Goal: Task Accomplishment & Management: Use online tool/utility

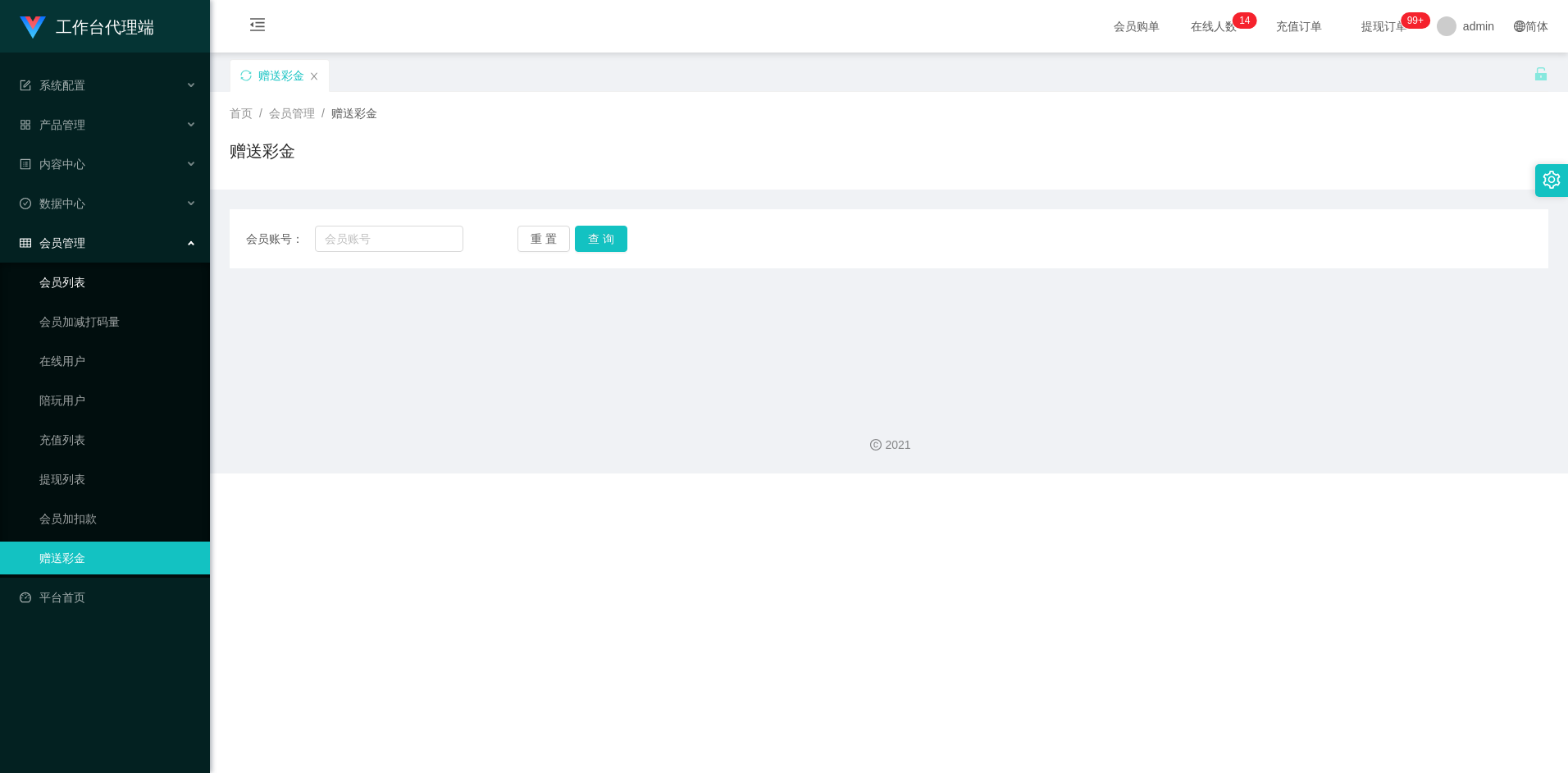
click at [75, 287] on link "会员列表" at bounding box center [118, 282] width 157 height 33
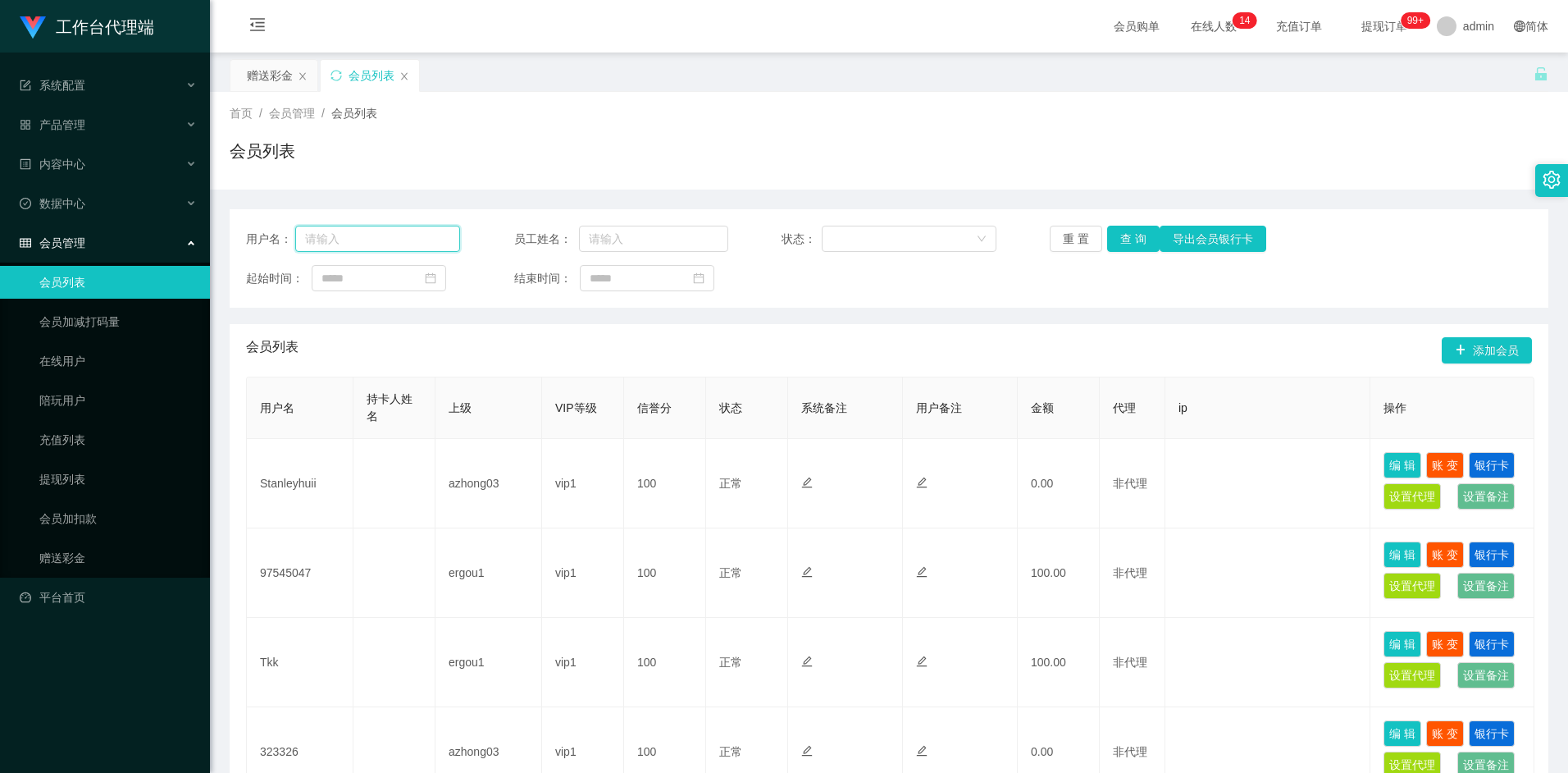
click at [379, 241] on input "text" at bounding box center [377, 238] width 165 height 26
paste input "96285066"
type input "96285066"
click at [1132, 238] on button "查 询" at bounding box center [1132, 238] width 52 height 26
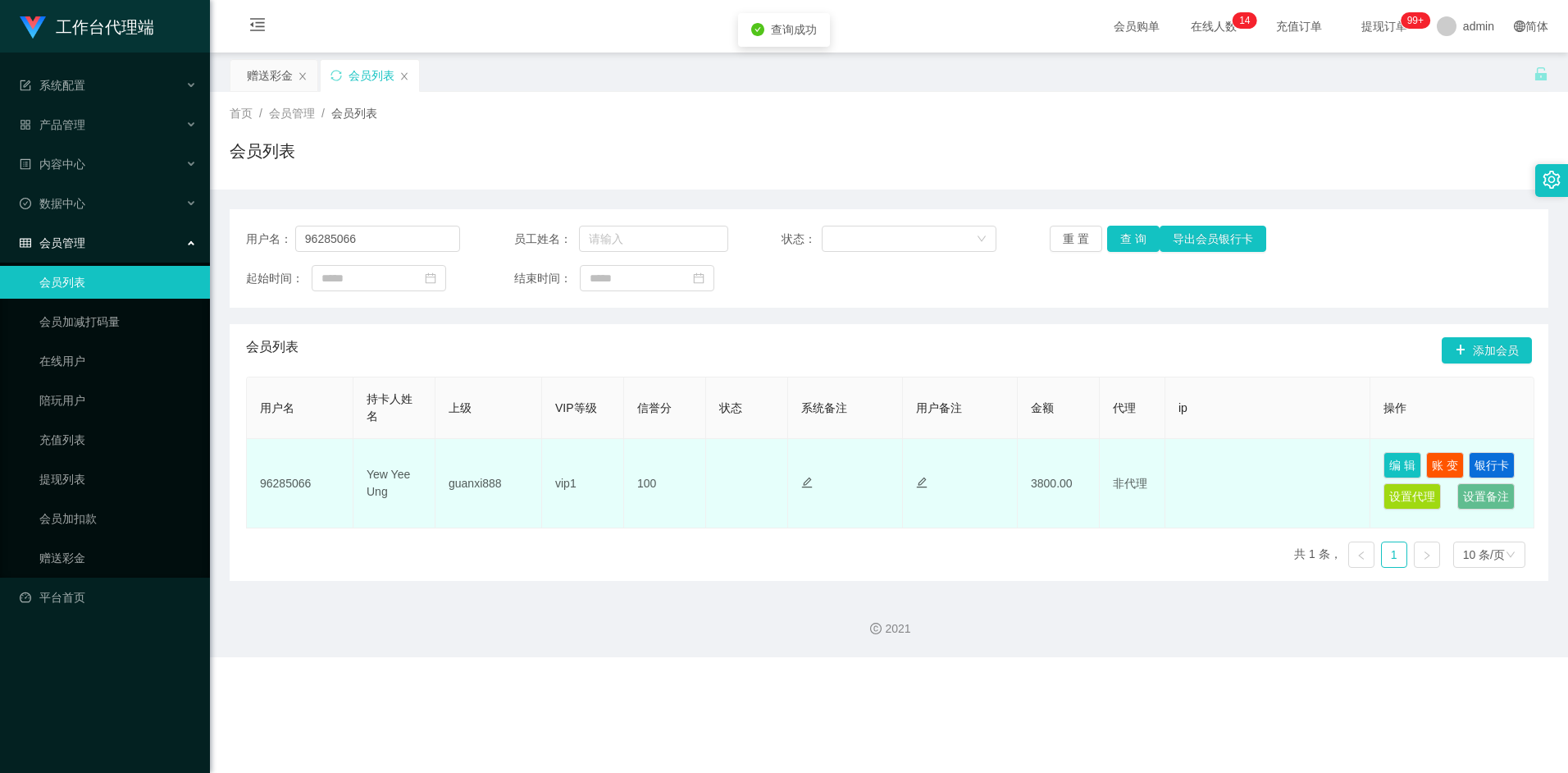
click at [505, 482] on td "guanxi888" at bounding box center [489, 483] width 107 height 90
click at [566, 484] on td "vip1" at bounding box center [584, 483] width 82 height 90
click at [1089, 475] on td "3800.00" at bounding box center [1058, 483] width 82 height 90
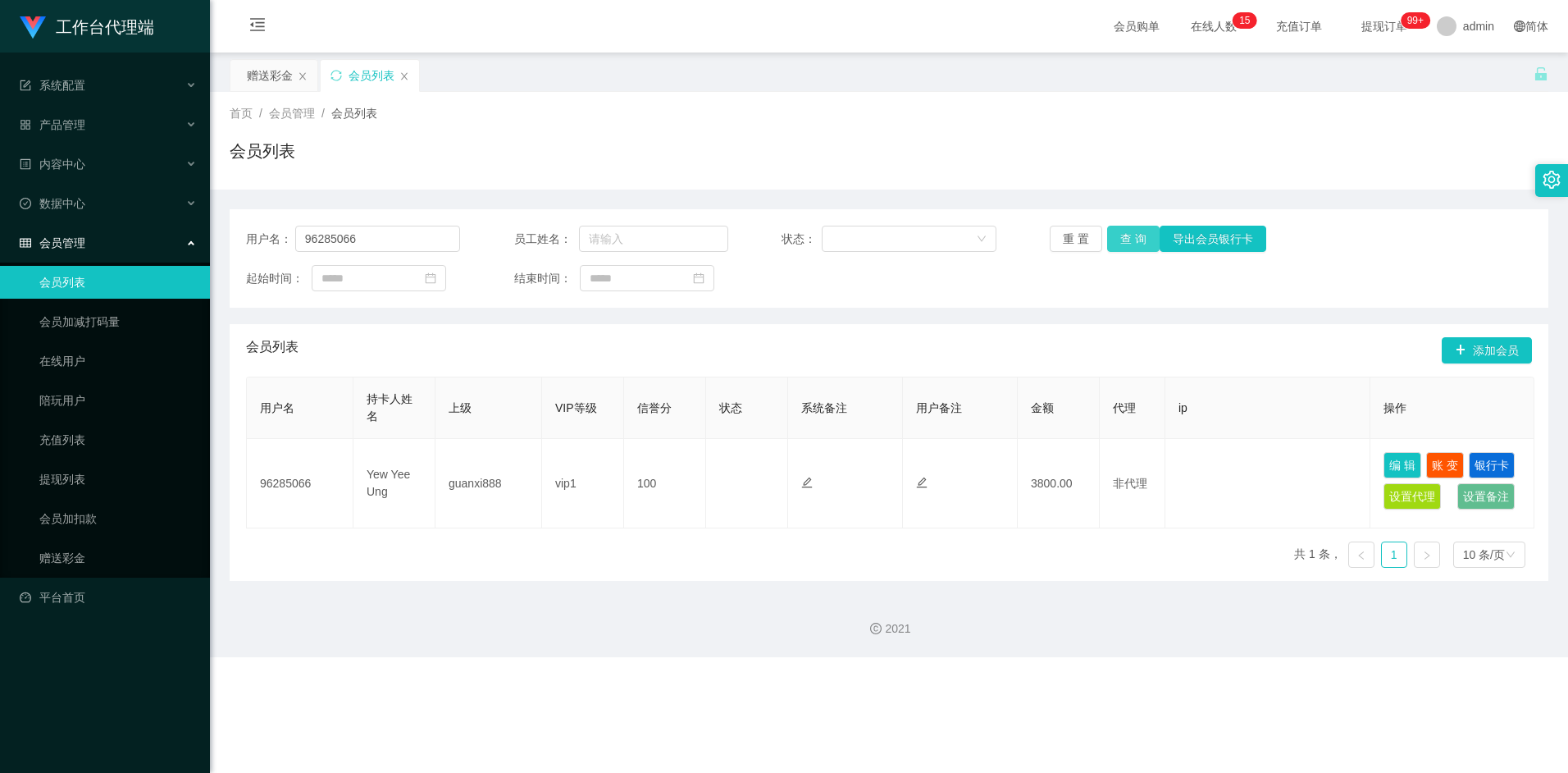
click at [1127, 247] on button "查 询" at bounding box center [1132, 238] width 52 height 26
click at [268, 77] on div "赠送彩金" at bounding box center [269, 76] width 46 height 31
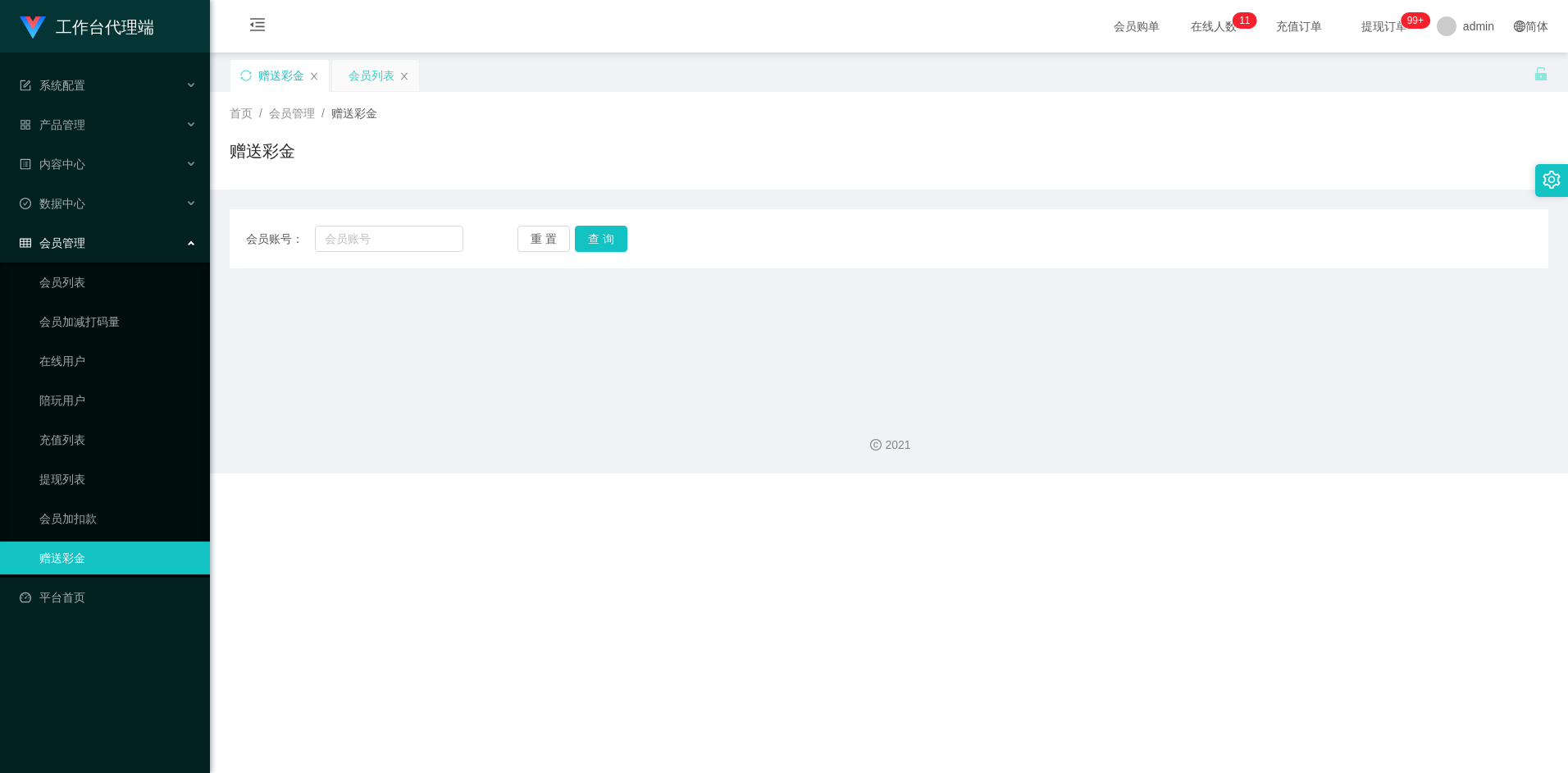
click at [363, 66] on div "会员列表" at bounding box center [372, 76] width 46 height 31
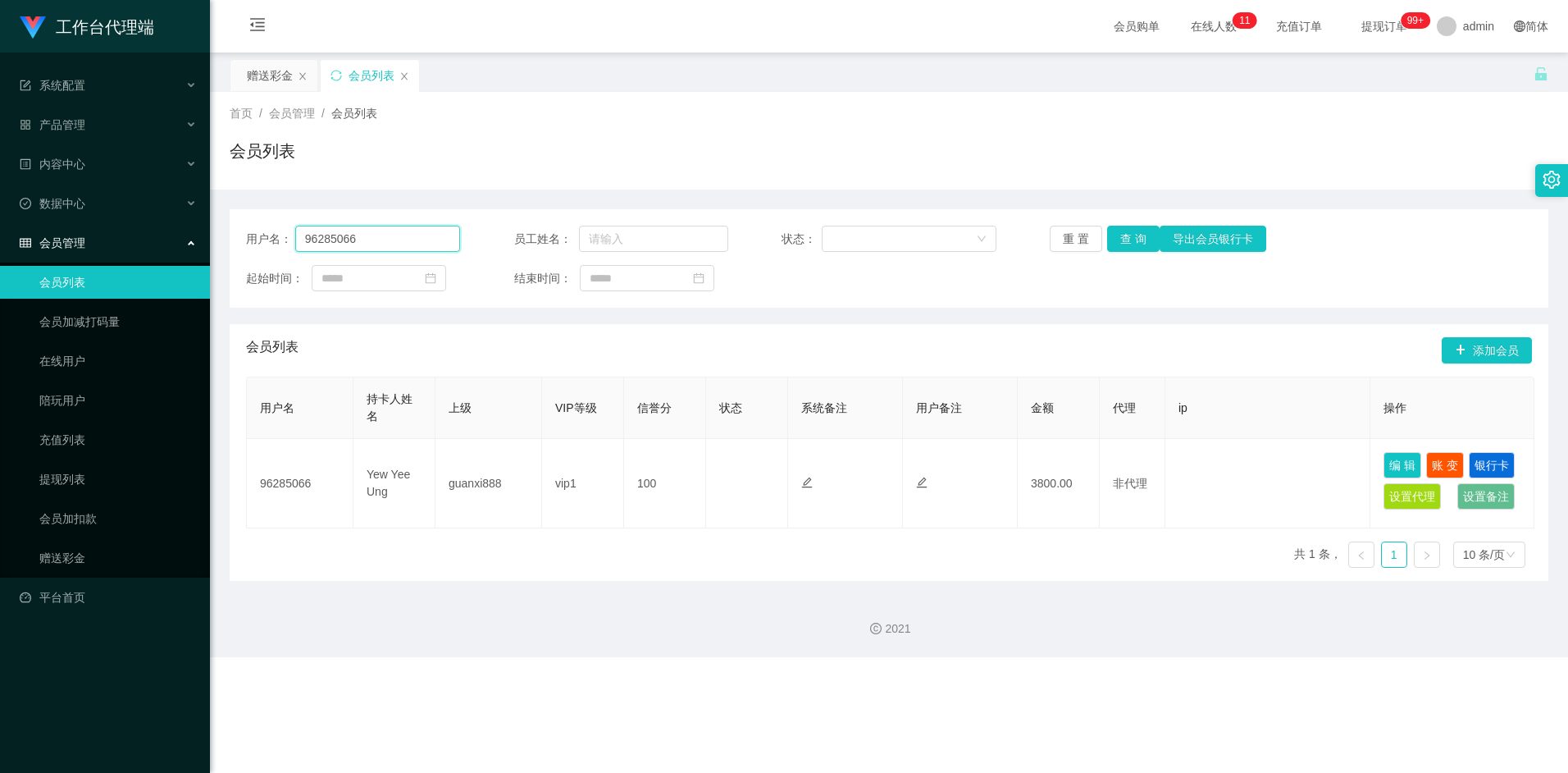
drag, startPoint x: 300, startPoint y: 228, endPoint x: 272, endPoint y: 227, distance: 28.0
click at [272, 227] on div "用户名： 96285066" at bounding box center [353, 238] width 214 height 26
paste input "jiezhi2611"
type input "jiezhi2611"
click at [1136, 245] on button "查 询" at bounding box center [1132, 238] width 52 height 26
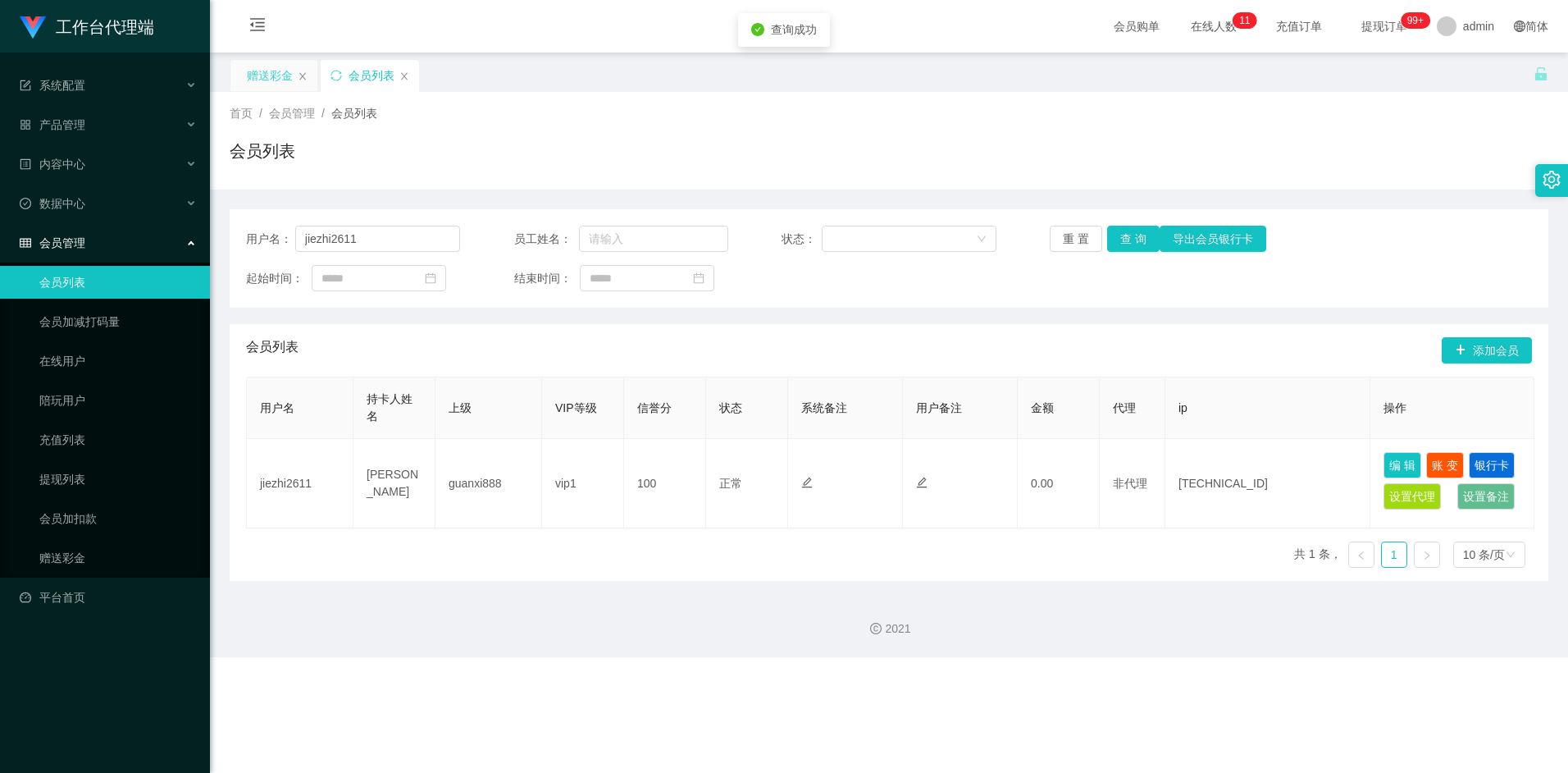
click at [261, 79] on div "赠送彩金" at bounding box center [269, 76] width 46 height 31
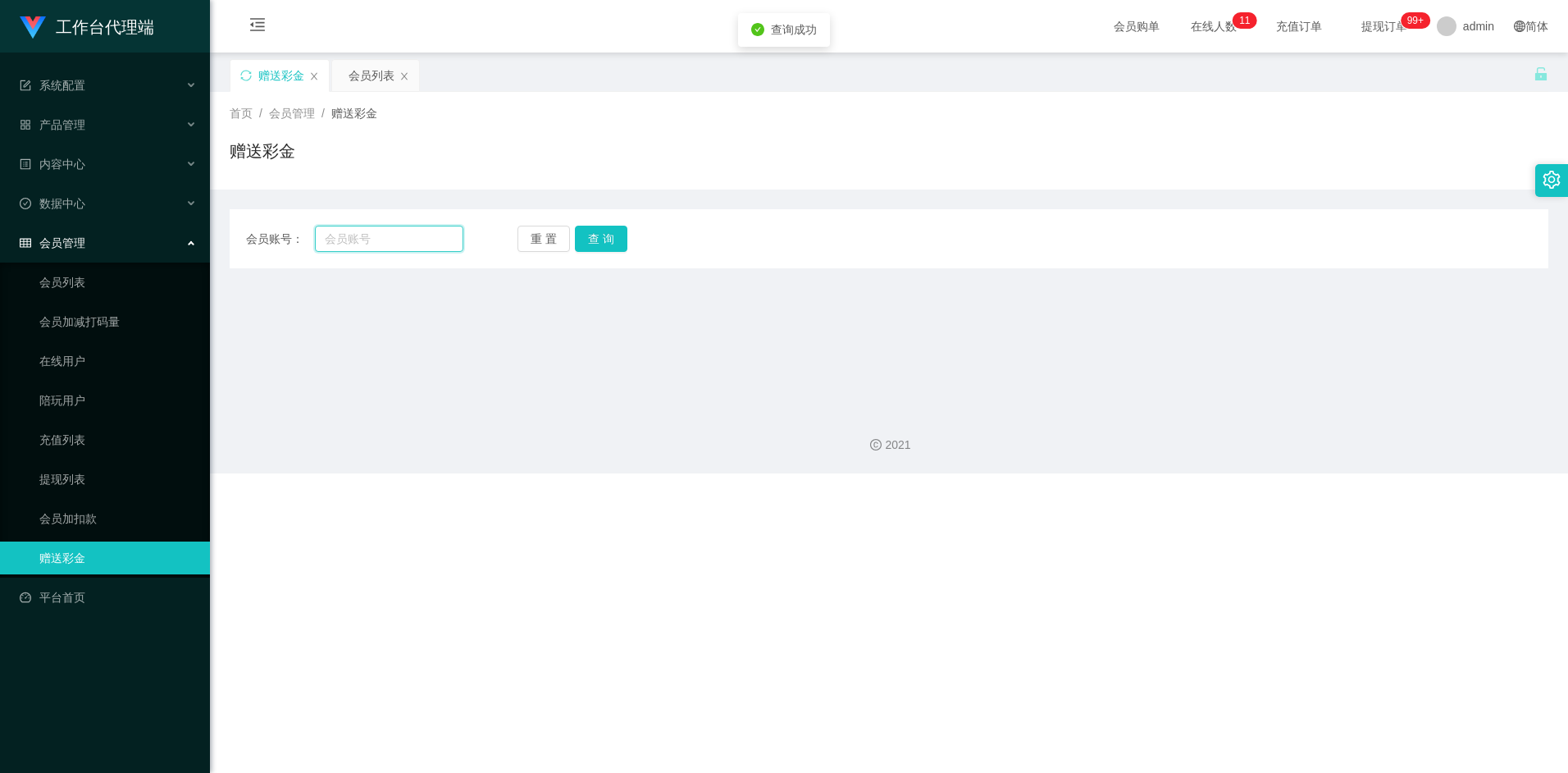
drag, startPoint x: 346, startPoint y: 241, endPoint x: 372, endPoint y: 248, distance: 26.9
click at [346, 241] on input "text" at bounding box center [389, 238] width 148 height 26
paste input "jiezhi2611"
type input "jiezhi2611"
click at [604, 236] on button "查 询" at bounding box center [600, 238] width 52 height 26
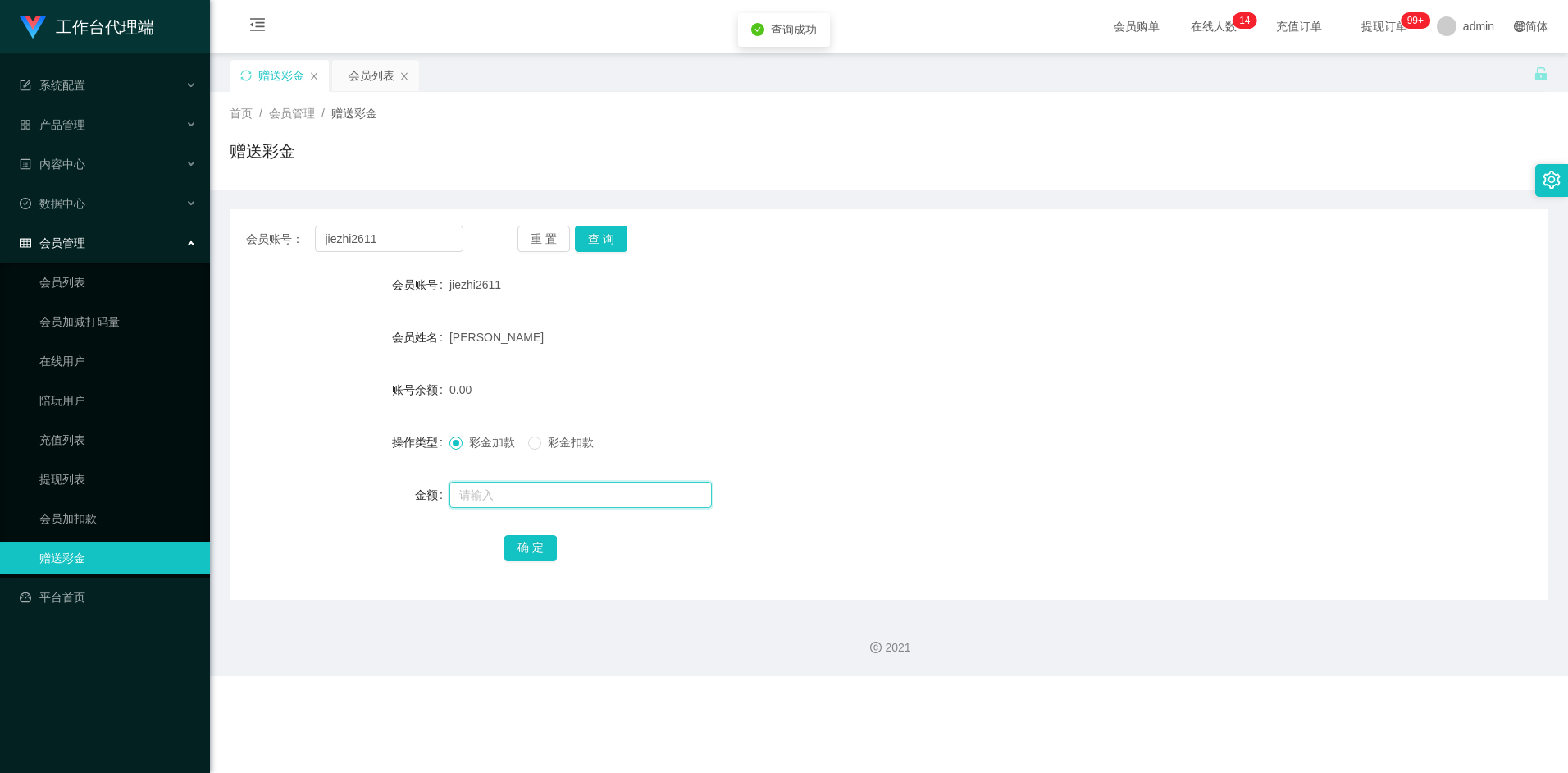
click at [504, 485] on input "text" at bounding box center [580, 494] width 262 height 26
type input "500"
click at [526, 538] on button "确 定" at bounding box center [530, 547] width 52 height 26
